Goal: Task Accomplishment & Management: Use online tool/utility

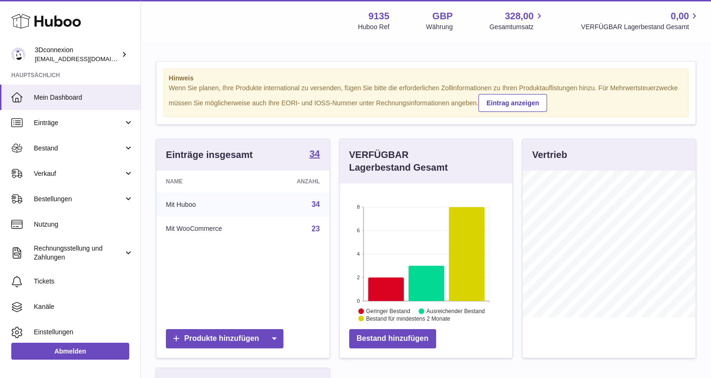
scroll to position [147, 173]
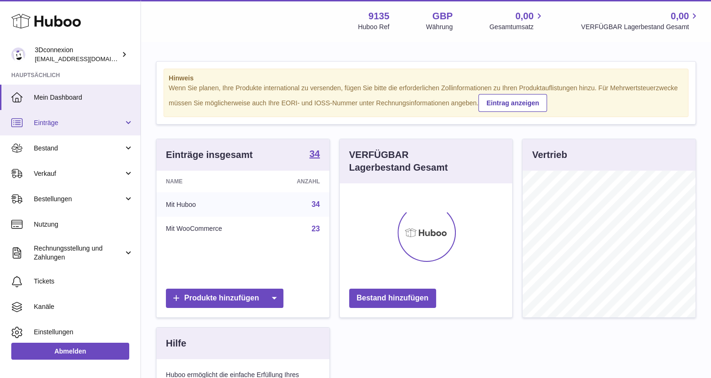
scroll to position [147, 173]
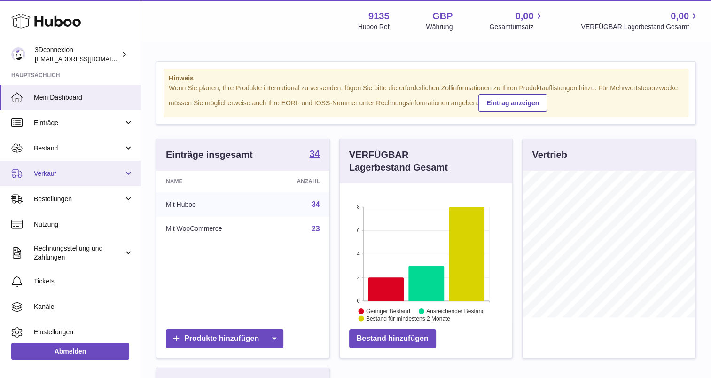
click at [58, 166] on link "Verkauf" at bounding box center [70, 173] width 141 height 25
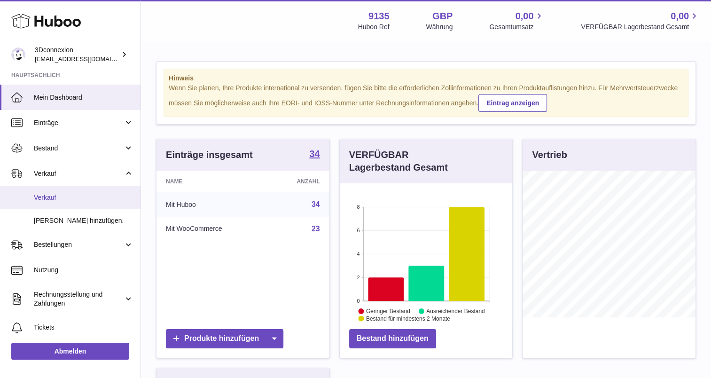
click at [71, 198] on span "Verkauf" at bounding box center [84, 197] width 100 height 9
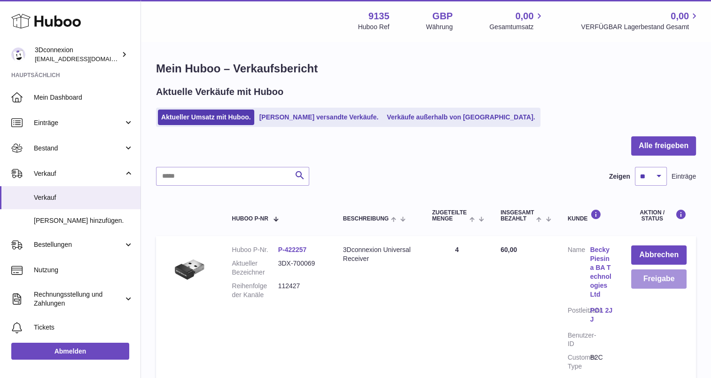
click at [658, 283] on button "Freigabe" at bounding box center [658, 278] width 55 height 19
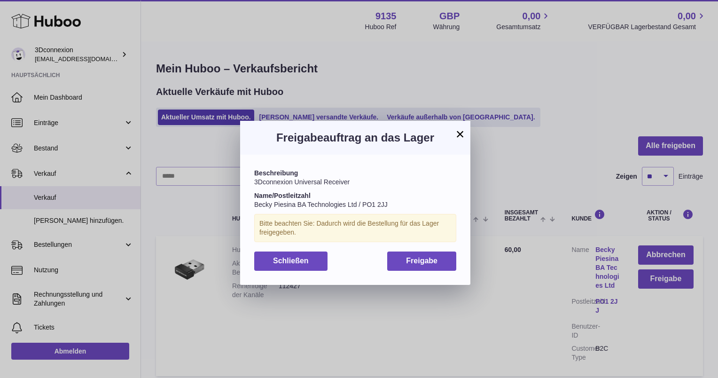
click at [447, 271] on div "Beschreibung 3Dconnexion Universal Receiver Name/Postleitzahl Becky Piesina BA …" at bounding box center [355, 220] width 230 height 130
click at [447, 266] on button "Freigabe" at bounding box center [421, 260] width 69 height 19
